Goal: Book appointment/travel/reservation

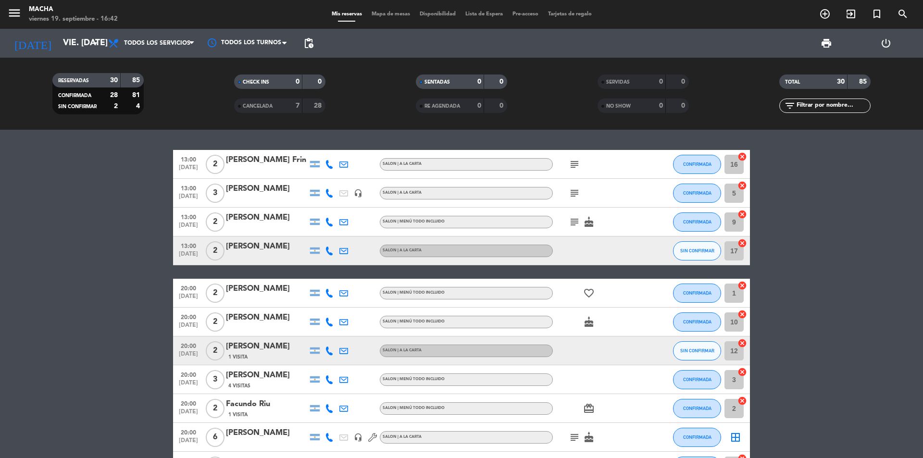
click at [68, 46] on input "vie. [DATE]" at bounding box center [114, 43] width 112 height 19
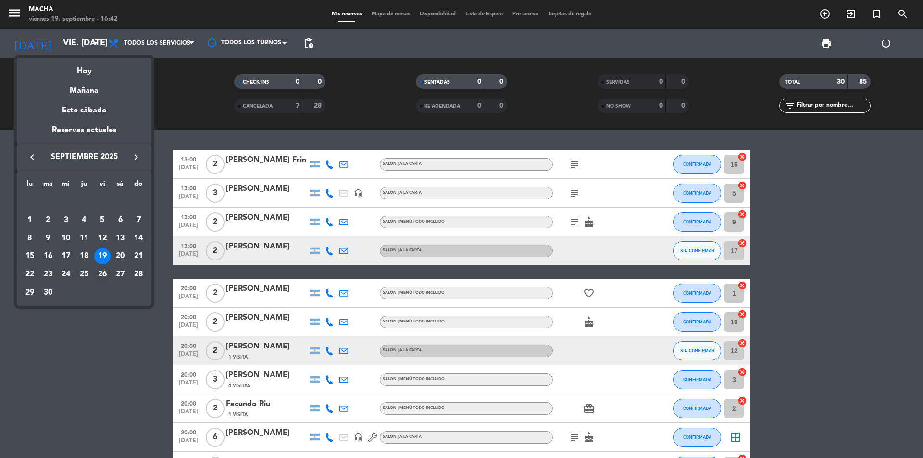
click at [100, 277] on div "26" at bounding box center [102, 274] width 16 height 16
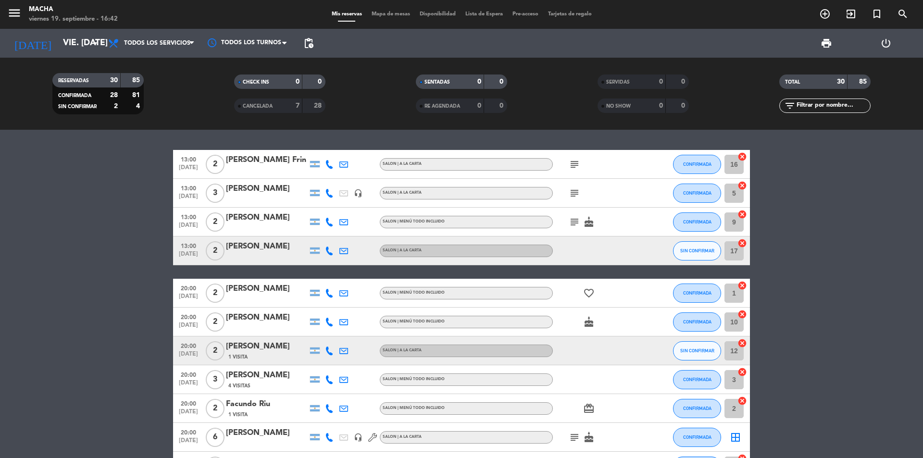
type input "vie. [DATE]"
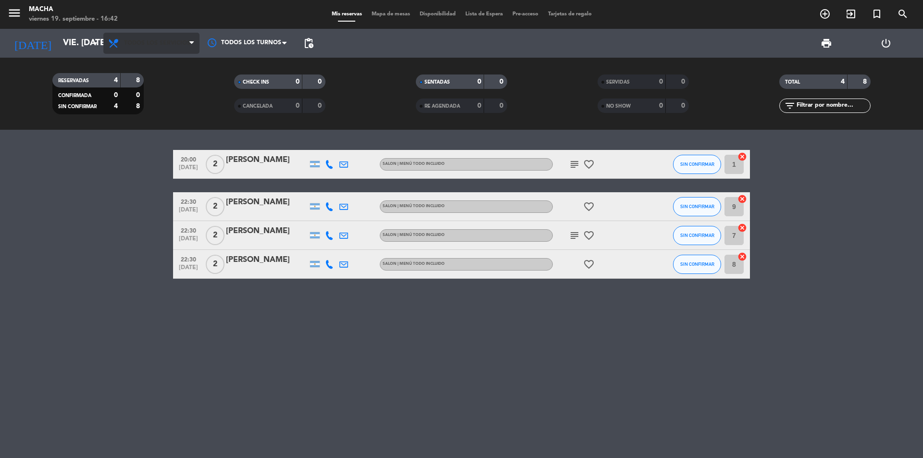
drag, startPoint x: 169, startPoint y: 55, endPoint x: 172, endPoint y: 38, distance: 17.5
click at [169, 53] on div "Todos los servicios Brunch Almuerzo Cena Todos los servicios Todos los servicio…" at bounding box center [151, 43] width 96 height 29
drag, startPoint x: 172, startPoint y: 38, endPoint x: 171, endPoint y: 29, distance: 8.7
click at [173, 38] on span "Todos los servicios" at bounding box center [151, 43] width 96 height 21
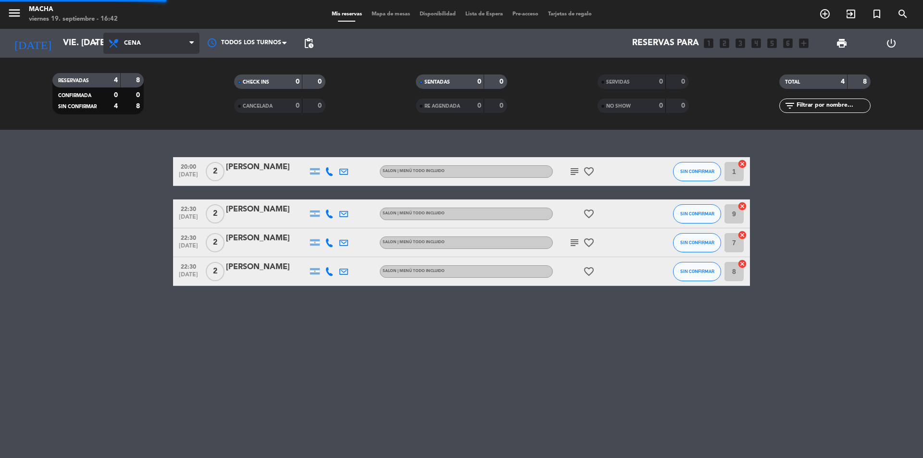
click at [153, 124] on div "menu Macha viernes 19. septiembre - 16:42 Mis reservas Mapa de mesas Disponibil…" at bounding box center [461, 65] width 923 height 130
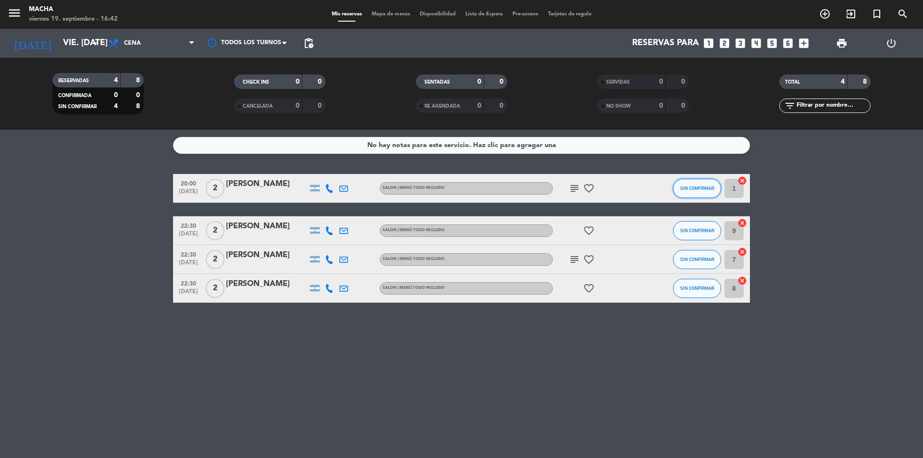
click at [702, 187] on span "SIN CONFIRMAR" at bounding box center [697, 188] width 34 height 5
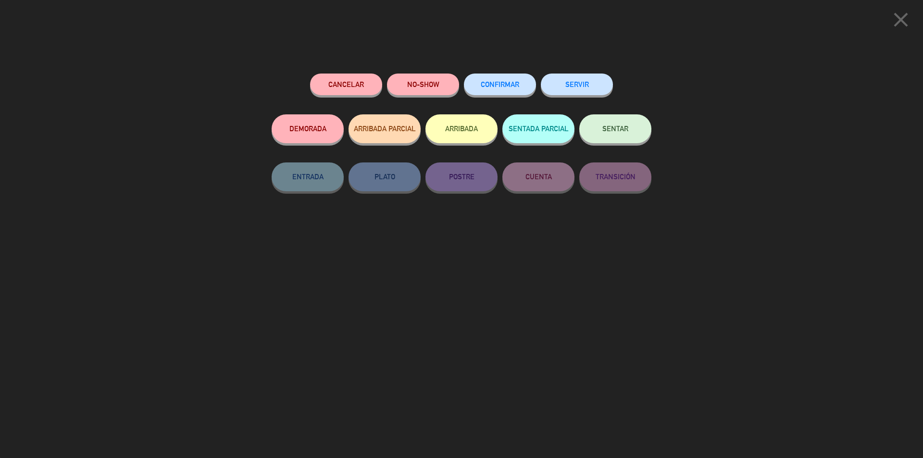
drag, startPoint x: 513, startPoint y: 92, endPoint x: 667, endPoint y: 145, distance: 163.4
click at [516, 92] on button "CONFIRMAR" at bounding box center [500, 85] width 72 height 22
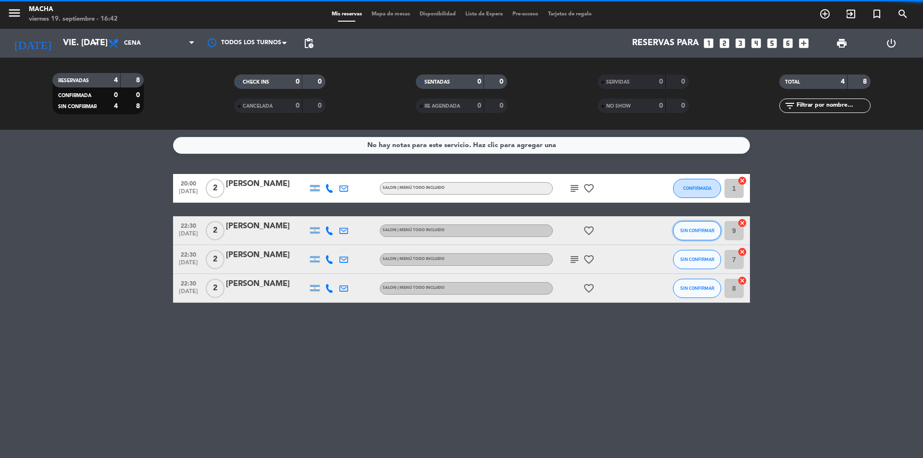
click at [683, 233] on span "SIN CONFIRMAR" at bounding box center [697, 230] width 34 height 5
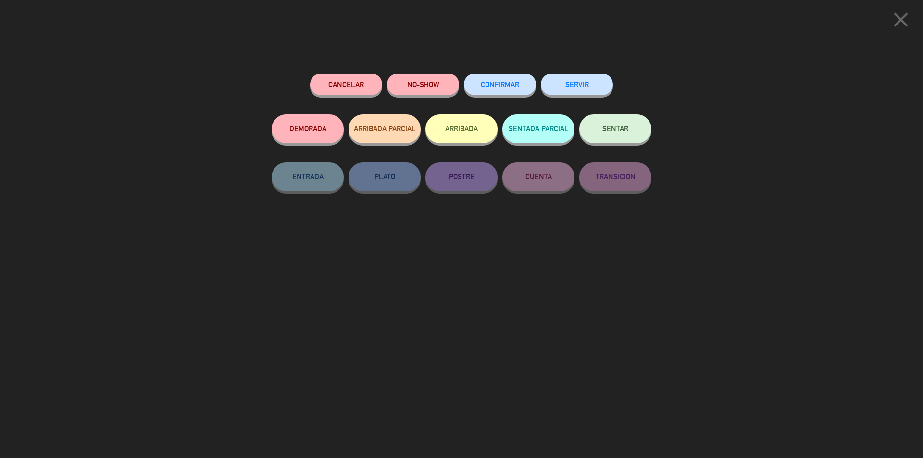
click at [499, 74] on div "CONFIRMAR" at bounding box center [500, 94] width 72 height 41
click at [500, 75] on button "CONFIRMAR" at bounding box center [500, 85] width 72 height 22
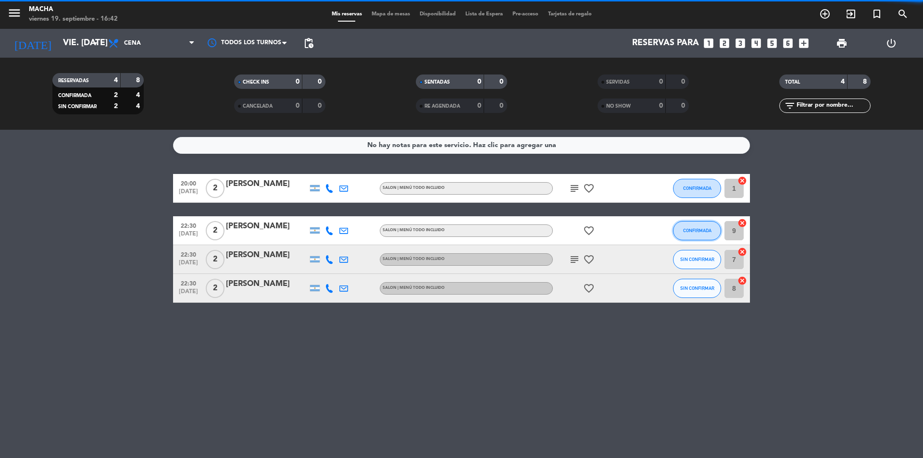
click at [692, 224] on button "CONFIRMADA" at bounding box center [697, 230] width 48 height 19
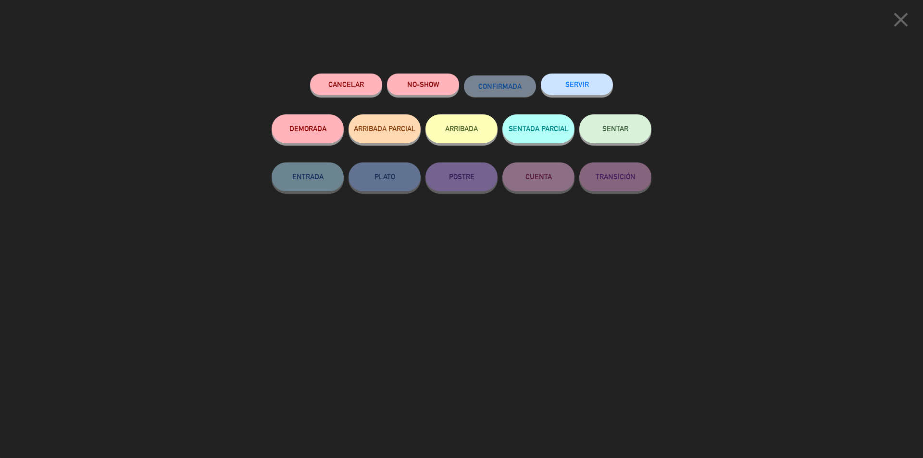
drag, startPoint x: 720, startPoint y: 80, endPoint x: 880, endPoint y: 43, distance: 164.3
click at [739, 76] on div "close Cancelar NO-SHOW CONFIRMADA SERVIR DEMORADA ARRIBADA PARCIAL ARRIBADA SEN…" at bounding box center [461, 229] width 923 height 458
click at [901, 23] on icon "close" at bounding box center [901, 20] width 24 height 24
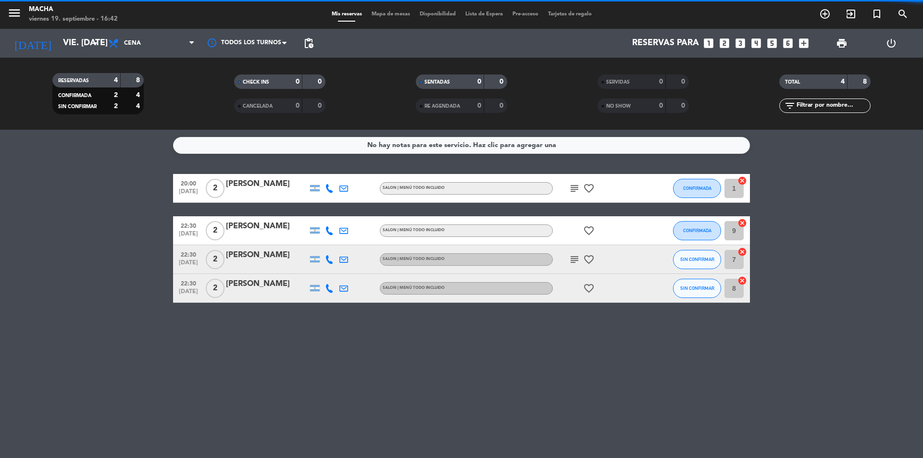
click at [686, 259] on span "SIN CONFIRMAR" at bounding box center [697, 259] width 34 height 5
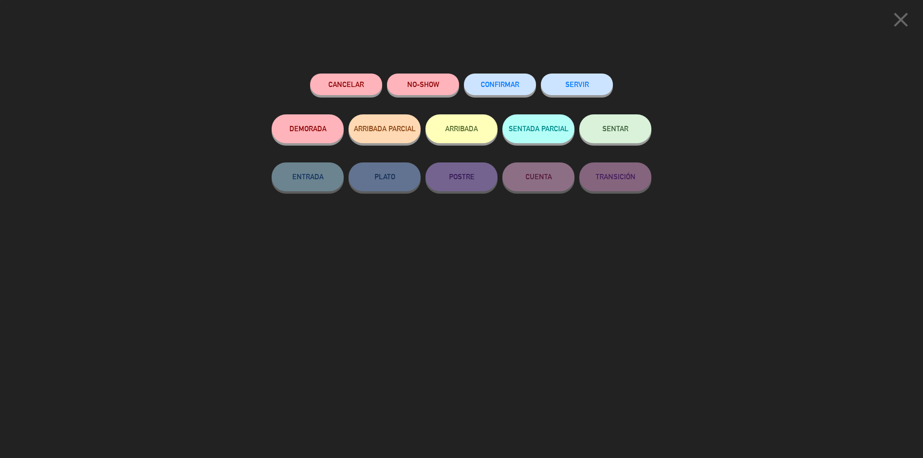
click at [498, 80] on button "CONFIRMAR" at bounding box center [500, 85] width 72 height 22
click at [498, 84] on span "CONFIRMAR" at bounding box center [500, 84] width 38 height 8
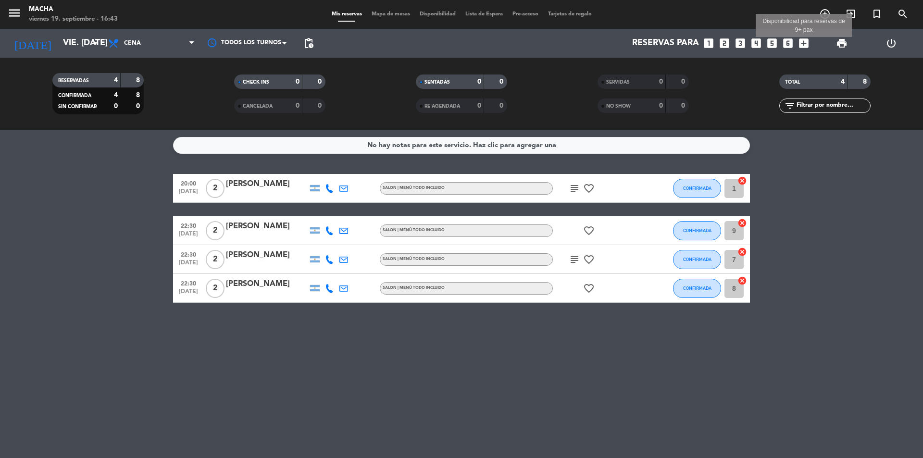
click at [808, 40] on icon "add_box" at bounding box center [804, 43] width 13 height 13
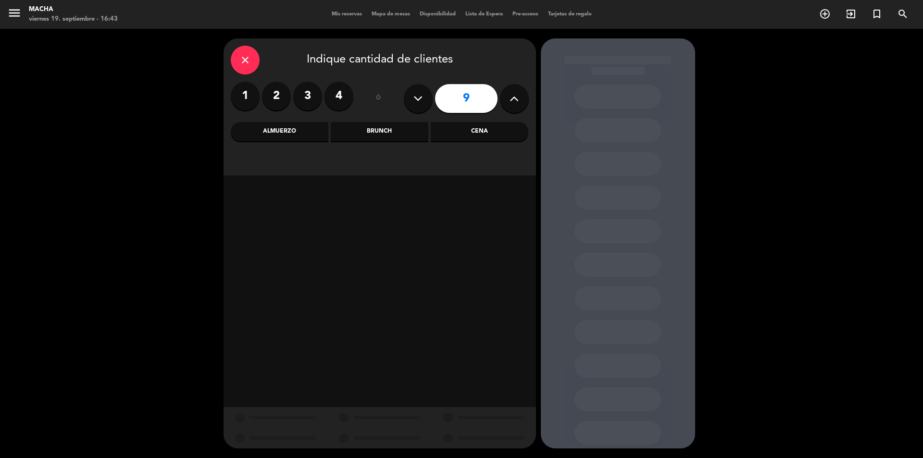
click at [515, 100] on icon at bounding box center [514, 98] width 9 height 14
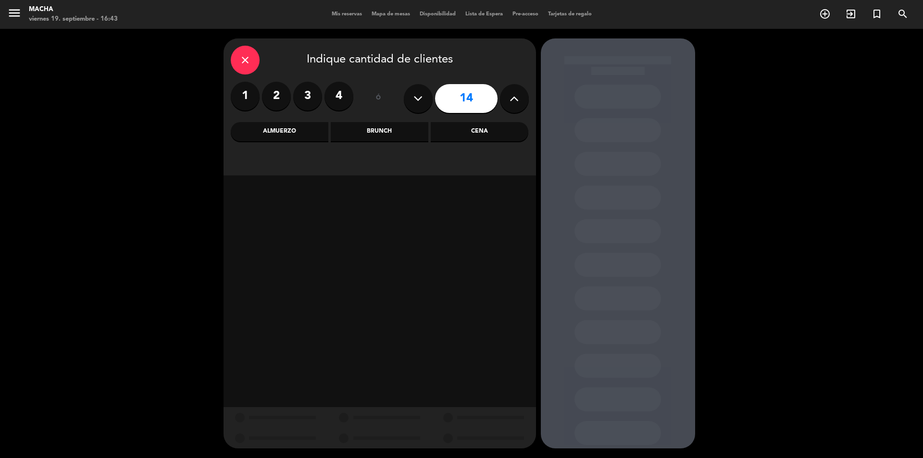
click at [515, 100] on icon at bounding box center [514, 98] width 9 height 14
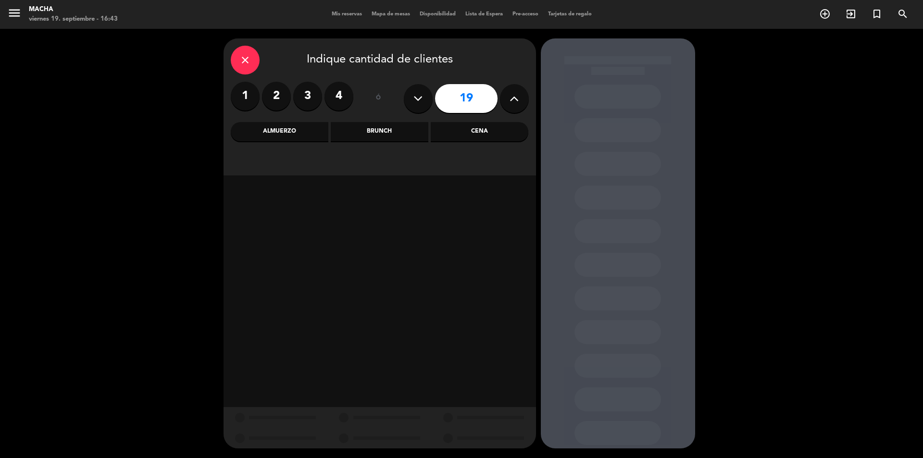
click at [515, 100] on icon at bounding box center [514, 98] width 9 height 14
type input "23"
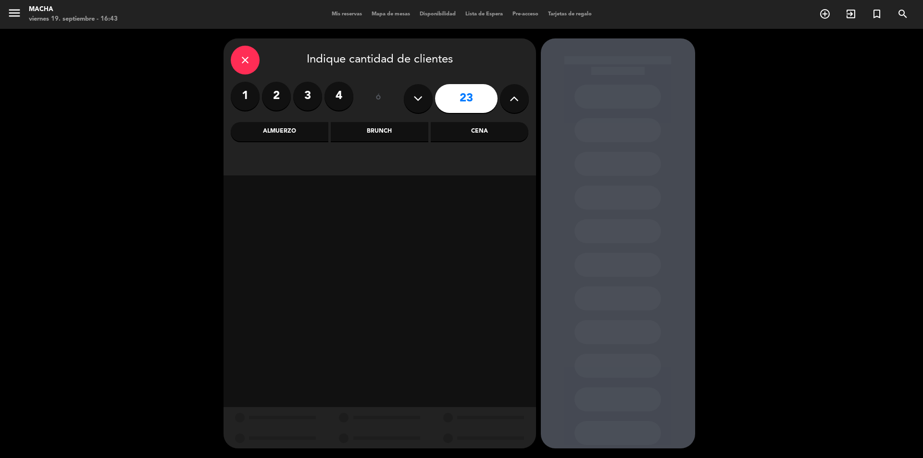
click at [515, 100] on icon at bounding box center [514, 98] width 9 height 14
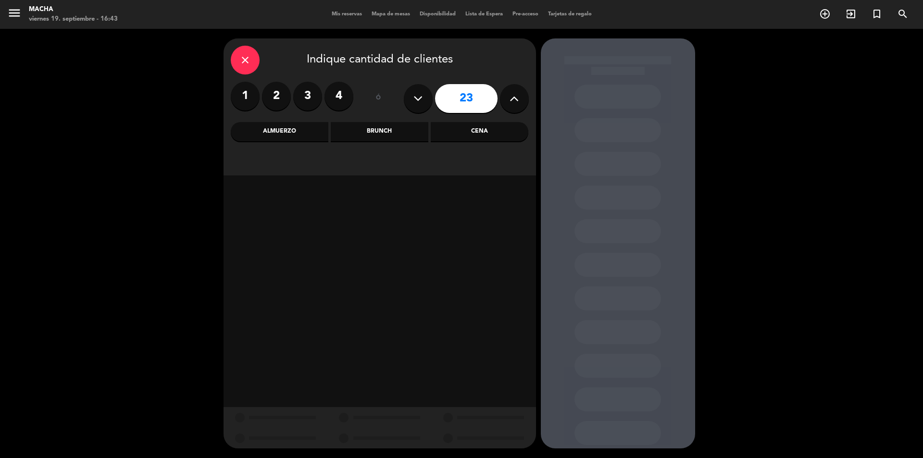
click at [515, 101] on icon at bounding box center [514, 98] width 9 height 14
click at [516, 101] on icon at bounding box center [514, 98] width 9 height 14
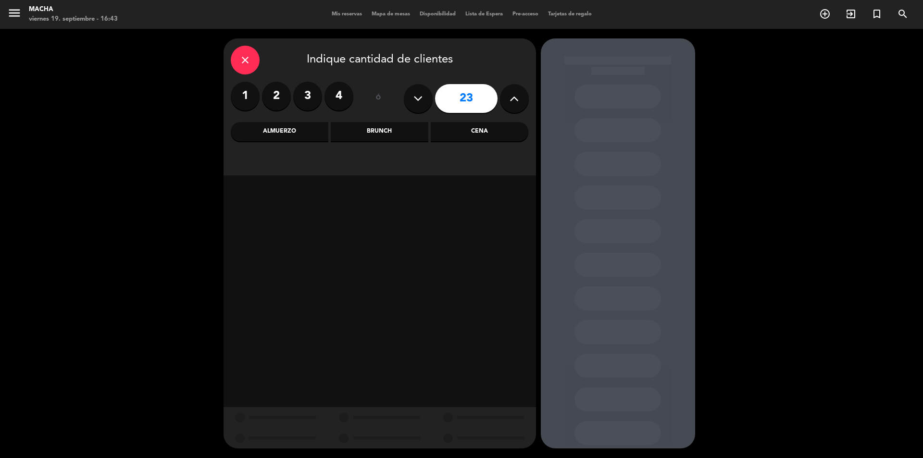
click at [515, 112] on button at bounding box center [514, 98] width 29 height 29
click at [490, 142] on div "close Indique cantidad de clientes 1 2 3 4 ó 23 Almuerzo Brunch Cena" at bounding box center [380, 106] width 313 height 137
click at [493, 133] on div "Cena" at bounding box center [480, 131] width 98 height 19
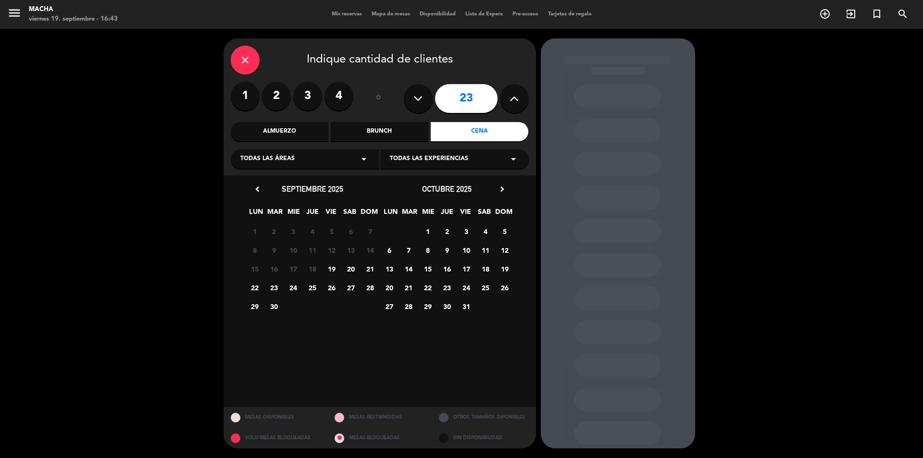
click at [331, 289] on span "26" at bounding box center [332, 288] width 16 height 16
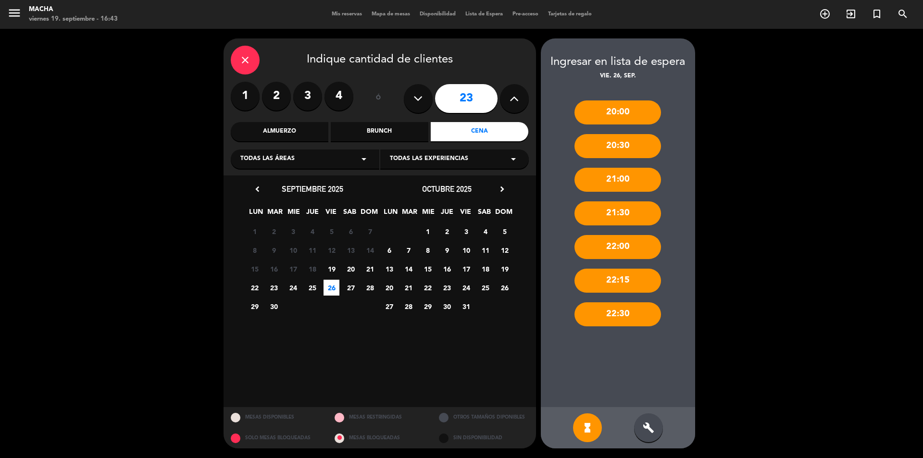
click at [617, 249] on div "22:00" at bounding box center [618, 247] width 87 height 24
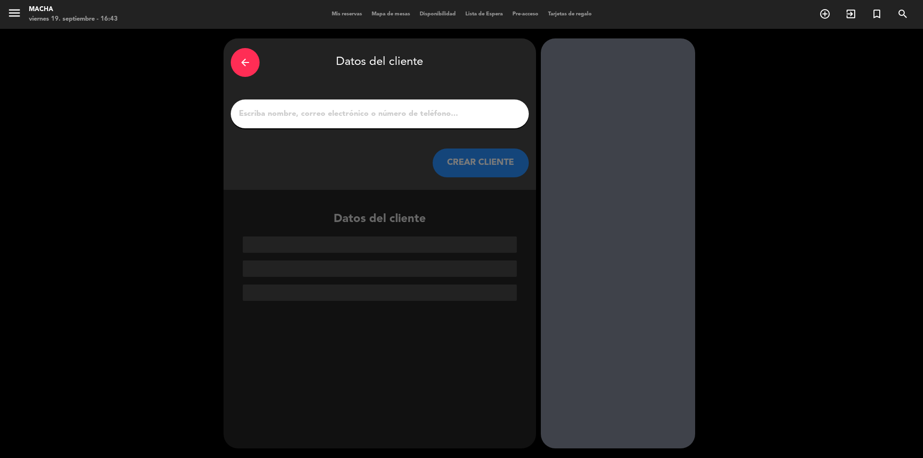
click at [352, 109] on input "1" at bounding box center [380, 113] width 284 height 13
paste input "[PERSON_NAME]"
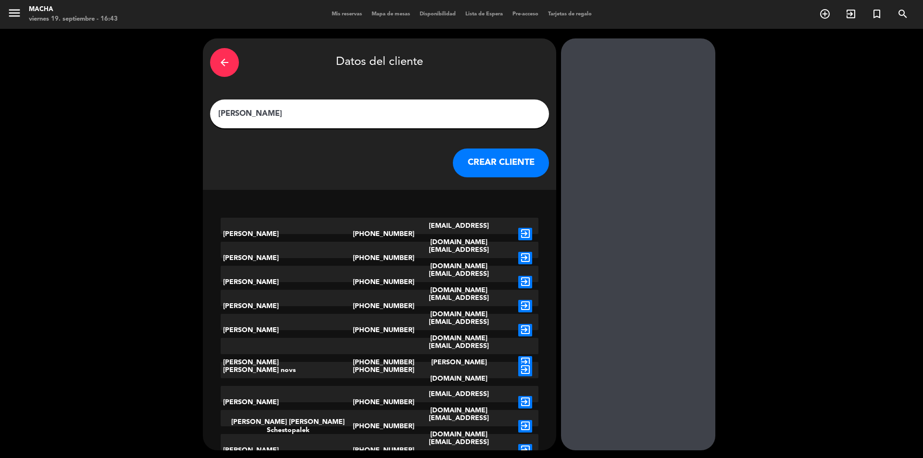
type input "[PERSON_NAME]"
click at [486, 171] on button "CREAR CLIENTE" at bounding box center [501, 163] width 96 height 29
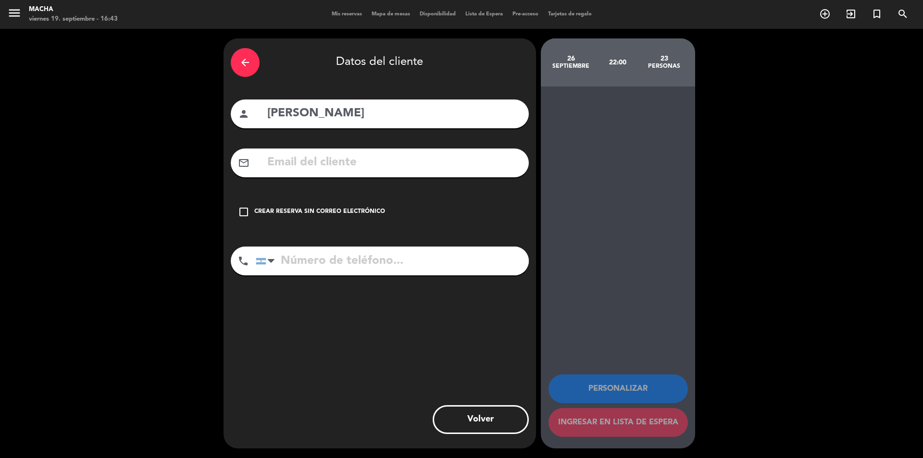
drag, startPoint x: 242, startPoint y: 213, endPoint x: 246, endPoint y: 209, distance: 5.1
click at [244, 211] on icon "check_box_outline_blank" at bounding box center [244, 212] width 12 height 12
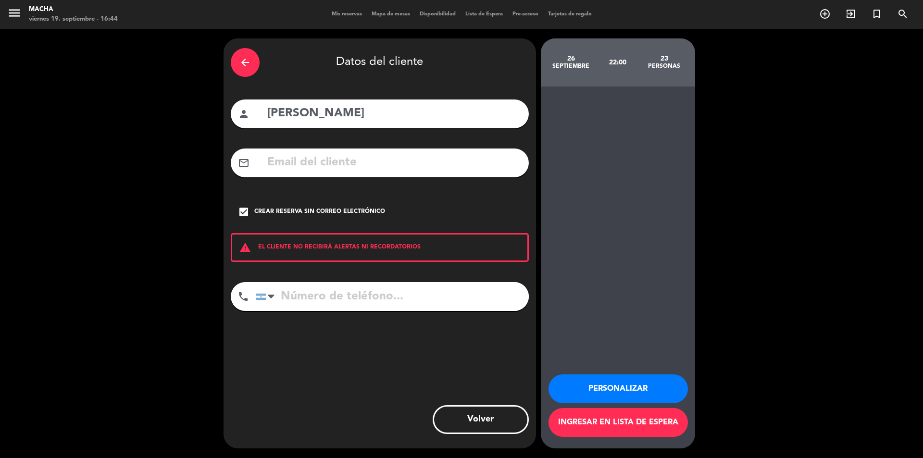
drag, startPoint x: 304, startPoint y: 299, endPoint x: 312, endPoint y: 292, distance: 10.6
click at [304, 298] on input "tel" at bounding box center [392, 296] width 273 height 29
paste input "[PHONE_NUMBER]"
type input "[PHONE_NUMBER]"
click at [609, 382] on button "Personalizar" at bounding box center [618, 389] width 139 height 29
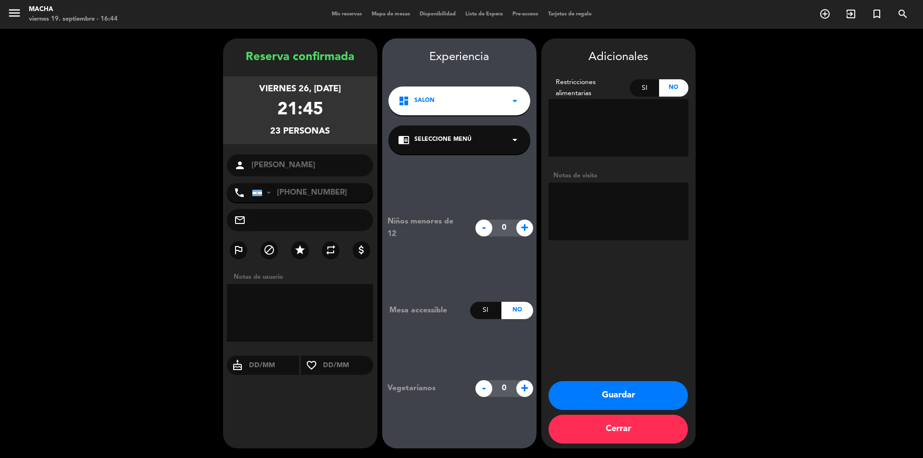
drag, startPoint x: 284, startPoint y: 303, endPoint x: 283, endPoint y: 298, distance: 5.4
click at [284, 302] on textarea at bounding box center [300, 313] width 147 height 58
type textarea "SON [DEMOGRAPHIC_DATA] ADULTOS Y UN MENOR"
click at [500, 142] on div "chrome_reader_mode Seleccione Menú arrow_drop_down" at bounding box center [459, 139] width 142 height 29
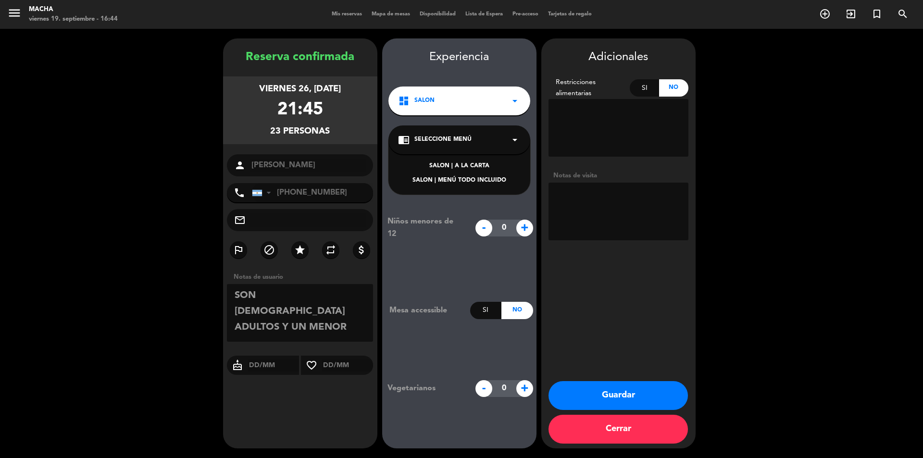
click at [470, 177] on div "SALON | MENÚ TODO INCLUIDO" at bounding box center [459, 181] width 123 height 10
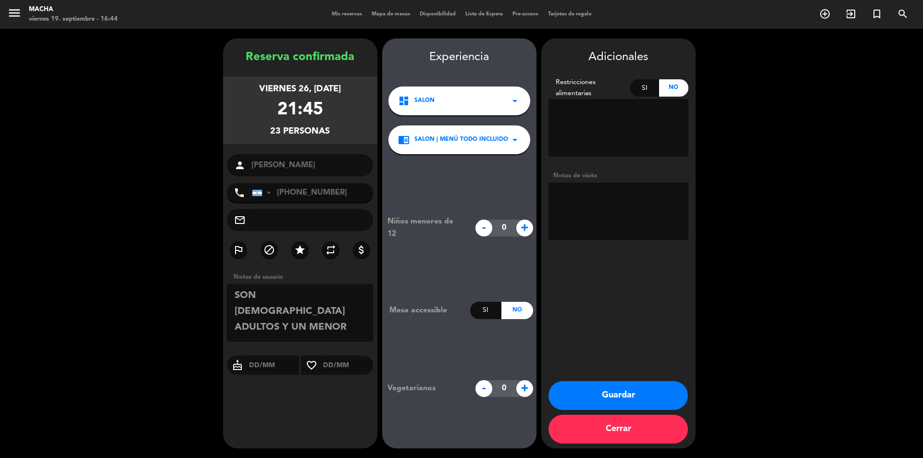
click at [277, 321] on textarea at bounding box center [300, 313] width 147 height 58
click at [602, 402] on button "Guardar" at bounding box center [618, 395] width 139 height 29
